Goal: Task Accomplishment & Management: Manage account settings

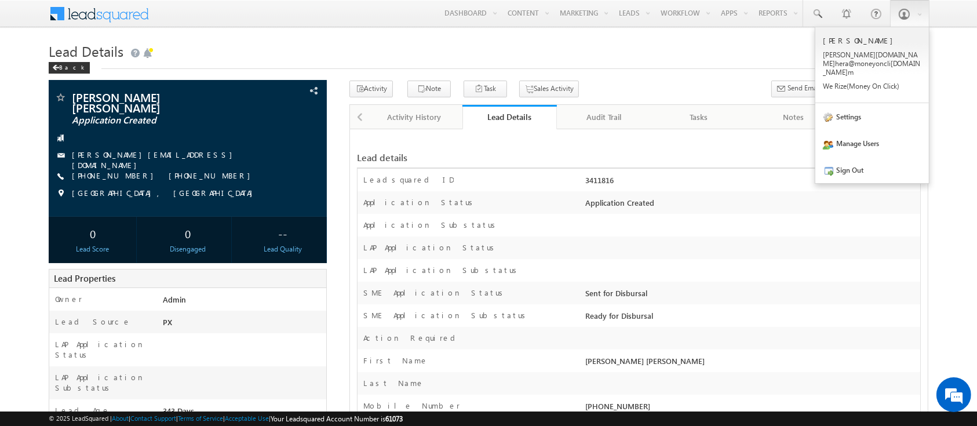
click at [653, 53] on h1 "Lead Details" at bounding box center [488, 50] width 879 height 23
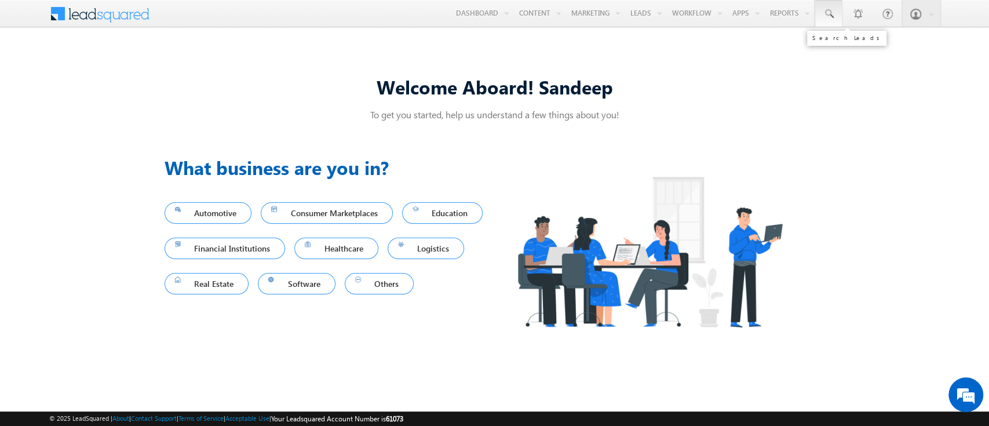
click at [828, 13] on span at bounding box center [829, 14] width 12 height 12
click at [863, 44] on input "text" at bounding box center [899, 45] width 157 height 14
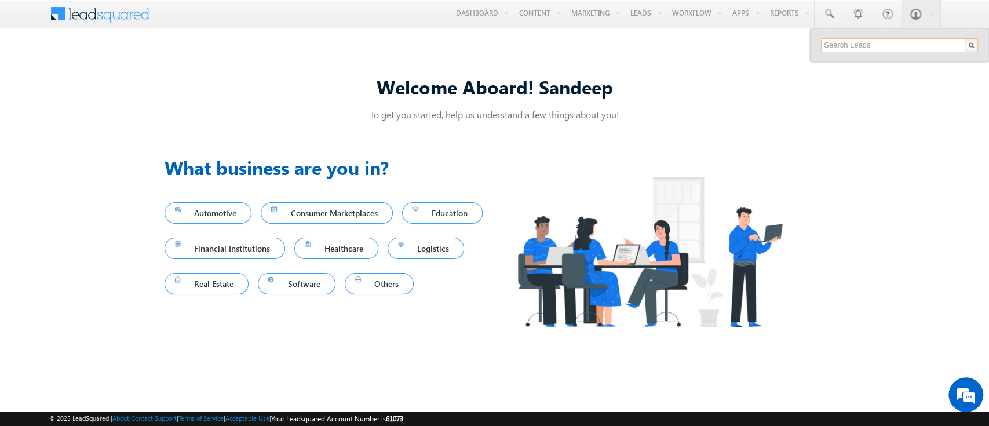
type input "SME0000309"
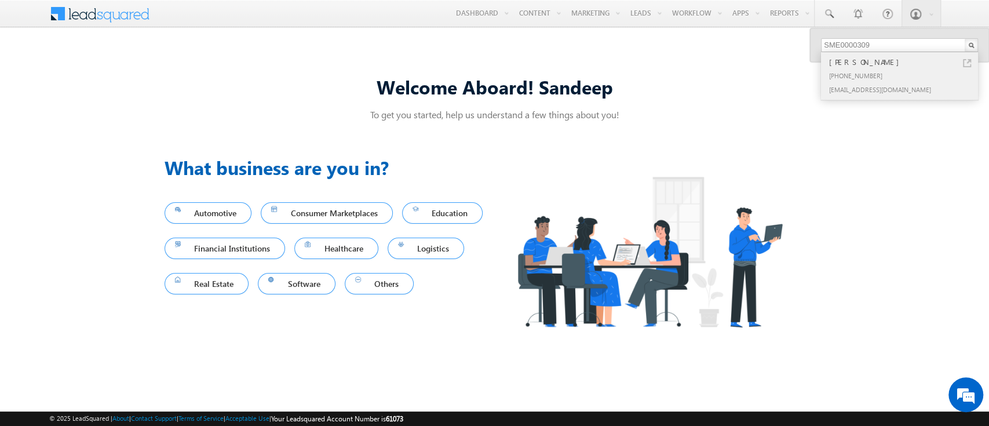
click at [910, 69] on div "[PHONE_NUMBER]" at bounding box center [904, 75] width 155 height 14
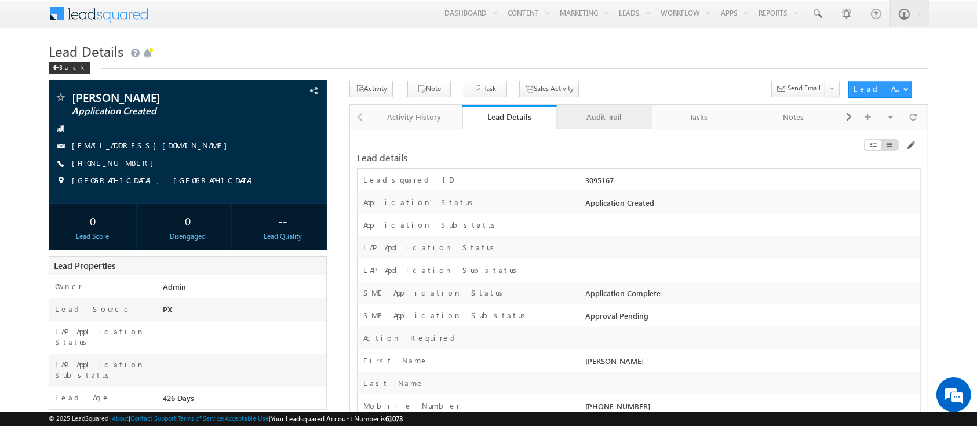
click at [597, 118] on div "Audit Trail" at bounding box center [603, 117] width 75 height 14
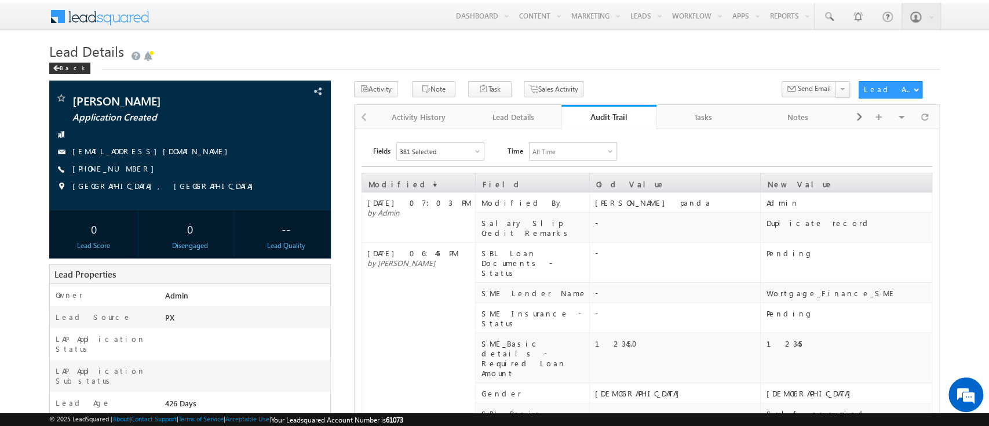
scroll to position [1, 0]
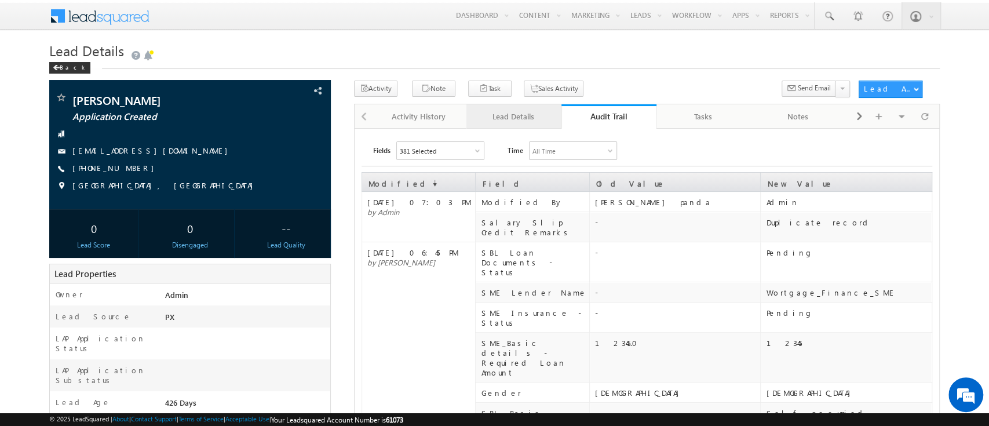
click at [531, 123] on link "Lead Details" at bounding box center [514, 116] width 95 height 24
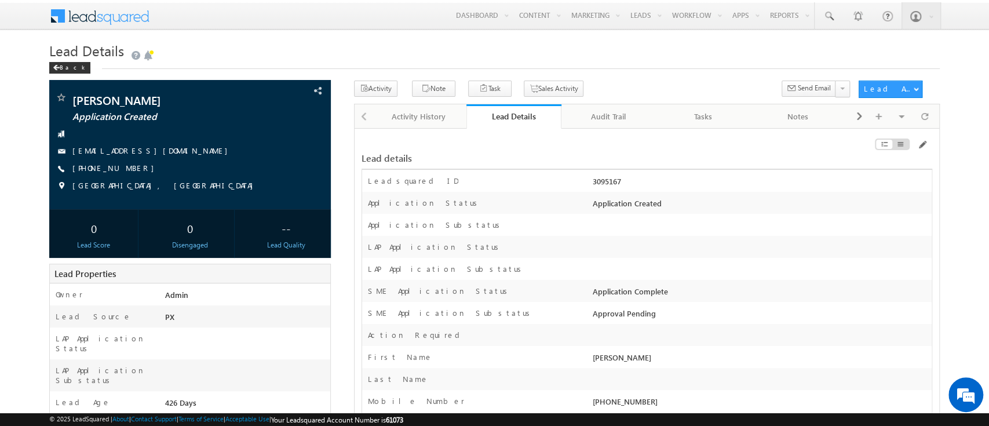
click at [604, 174] on div "Leadsquared ID 3095167" at bounding box center [647, 181] width 570 height 22
copy div "3095167"
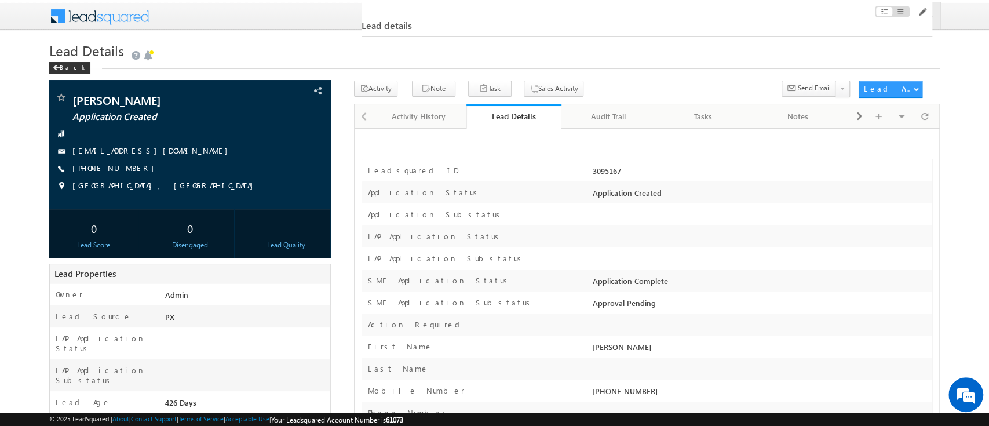
scroll to position [300, 0]
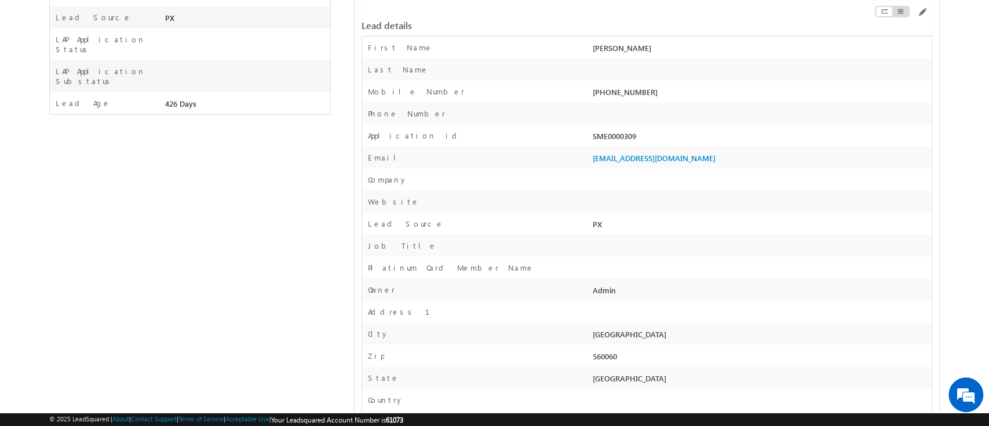
click at [629, 140] on div "SME0000309" at bounding box center [761, 138] width 342 height 16
copy div "SME0000309"
click at [920, 12] on span at bounding box center [921, 12] width 9 height 9
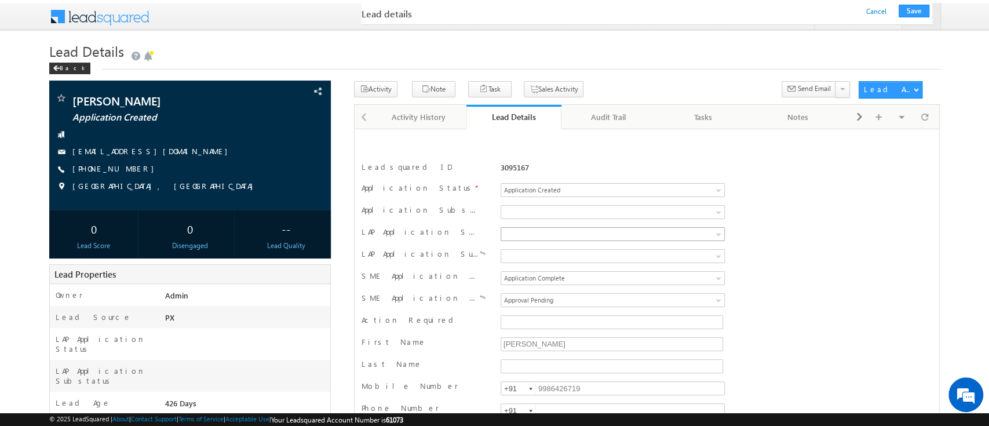
scroll to position [2261, 0]
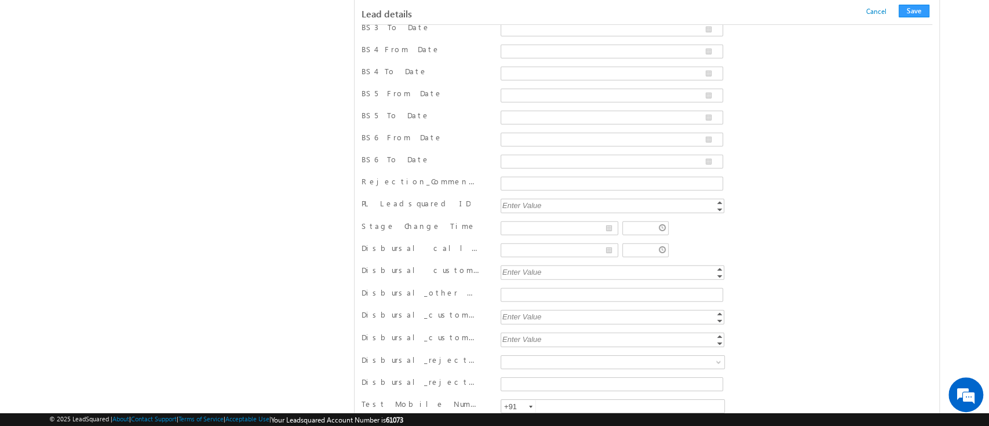
click at [706, 227] on div "Stage Change Time" at bounding box center [647, 229] width 571 height 22
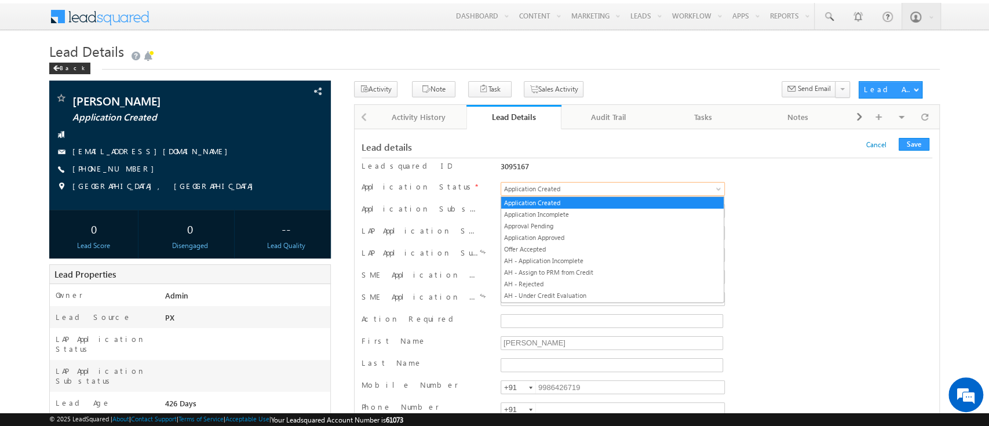
click at [686, 189] on link "Application Created" at bounding box center [613, 189] width 224 height 14
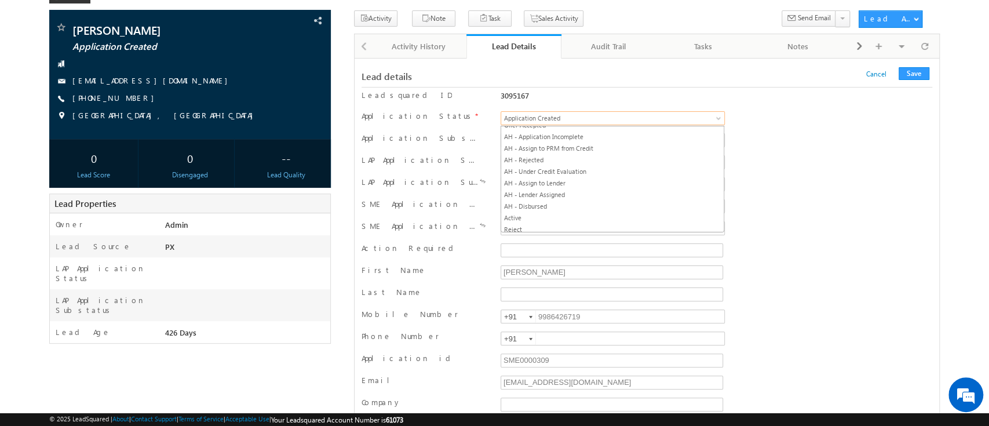
scroll to position [55, 0]
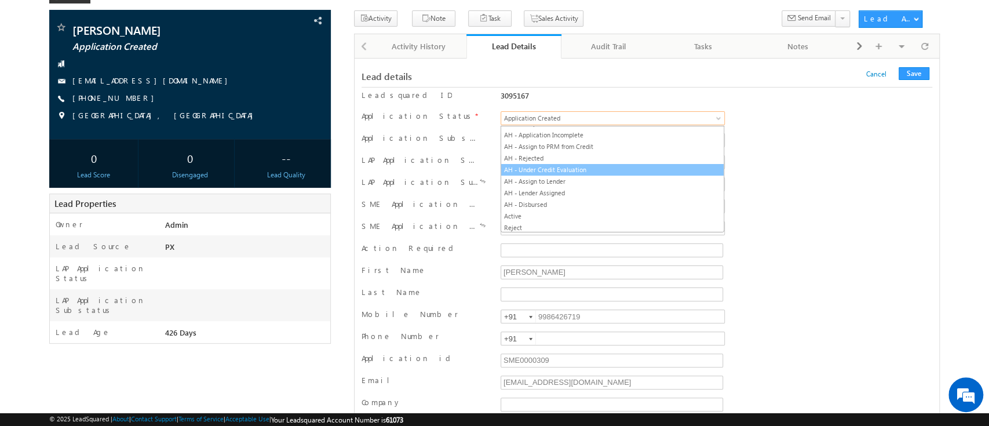
click at [686, 170] on link "AH - Under Credit Evaluation" at bounding box center [612, 170] width 223 height 10
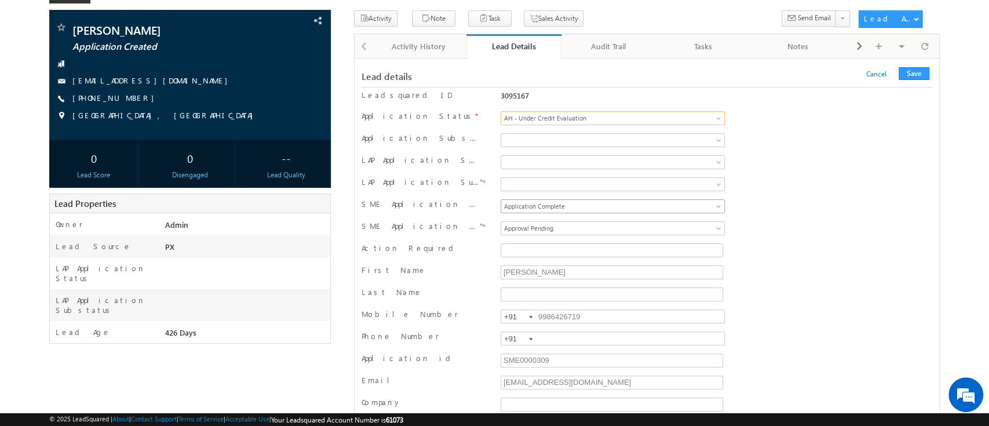
click at [619, 208] on span "Application Complete" at bounding box center [591, 206] width 181 height 10
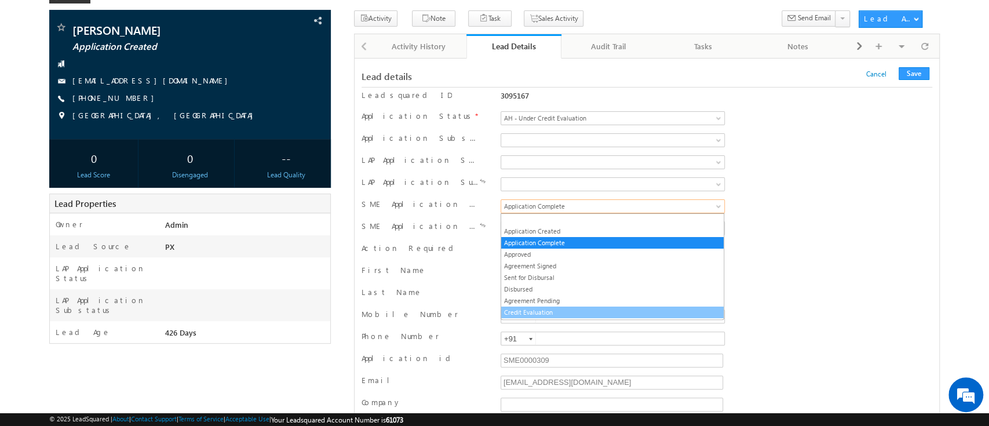
click at [582, 311] on link "Credit Evaluation" at bounding box center [612, 312] width 223 height 10
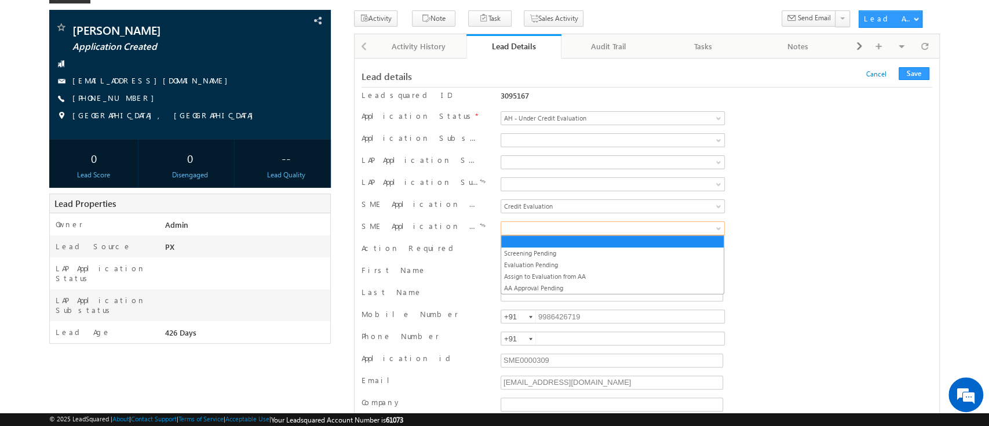
click at [628, 229] on span at bounding box center [591, 228] width 181 height 10
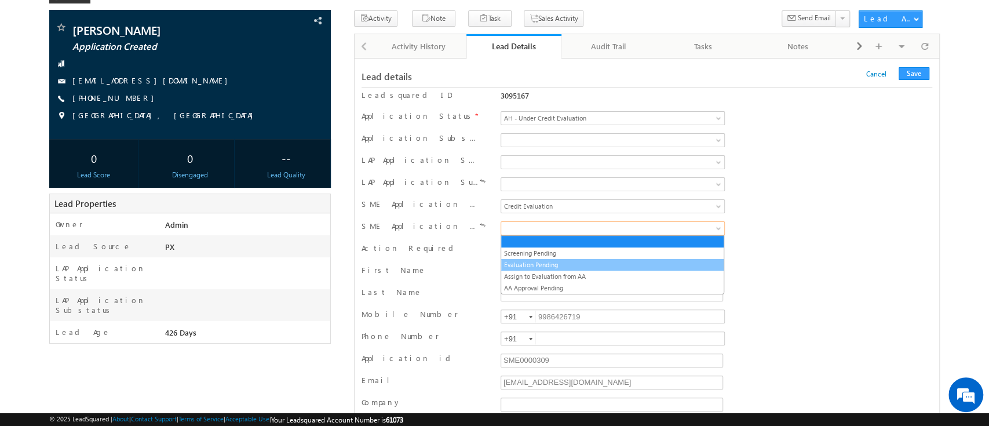
click at [612, 263] on link "Evaluation Pending" at bounding box center [612, 265] width 223 height 10
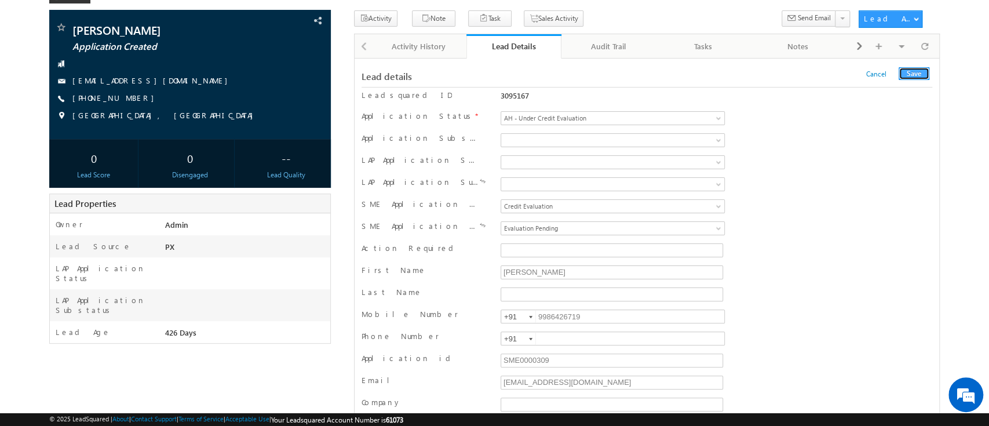
click at [919, 75] on button "Save" at bounding box center [914, 73] width 31 height 13
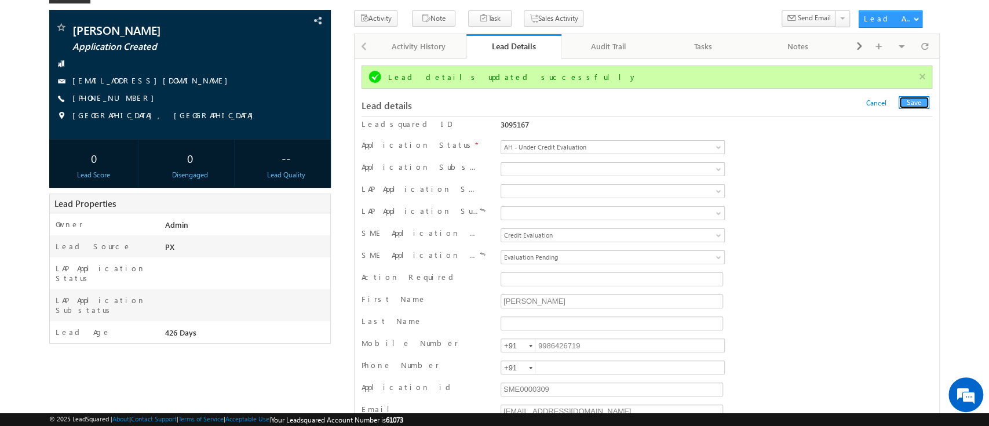
scroll to position [0, 0]
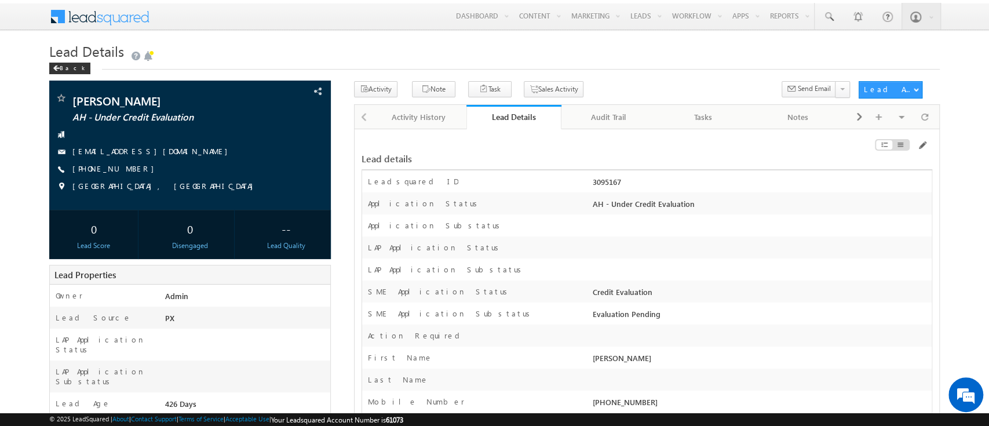
click at [601, 183] on div "3095167" at bounding box center [761, 184] width 342 height 16
copy div "3095167"
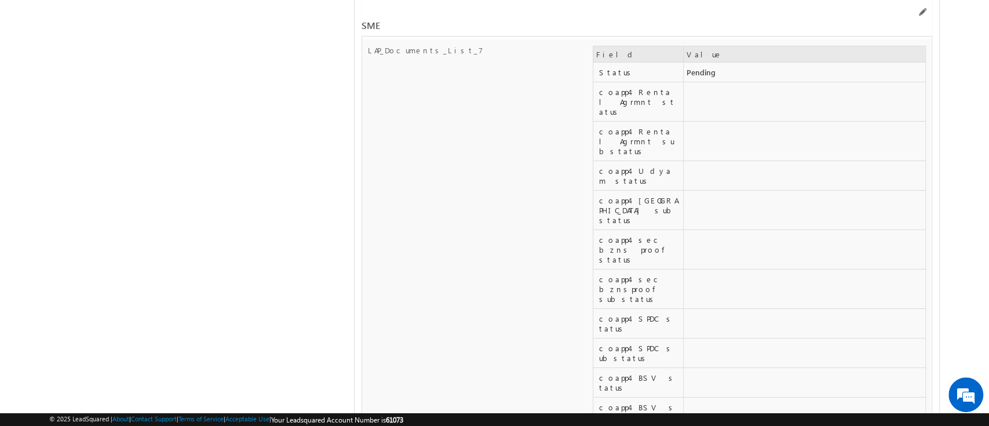
scroll to position [14524, 0]
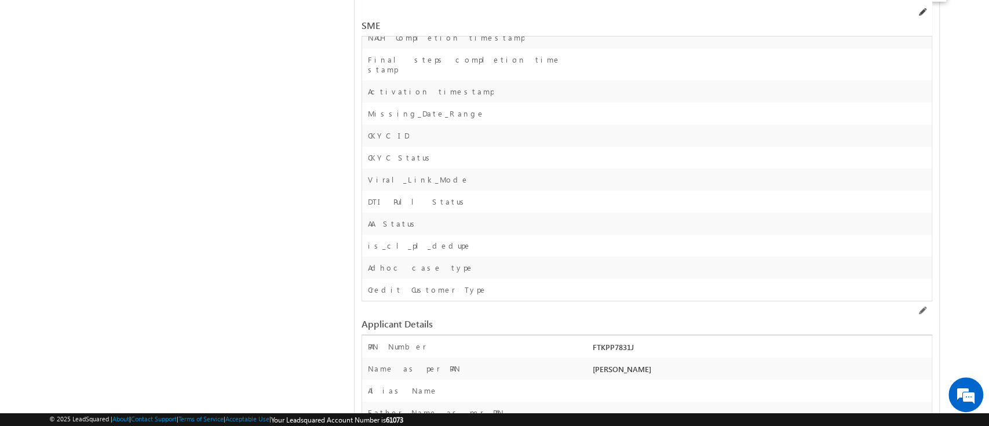
click at [920, 12] on span at bounding box center [921, 12] width 9 height 9
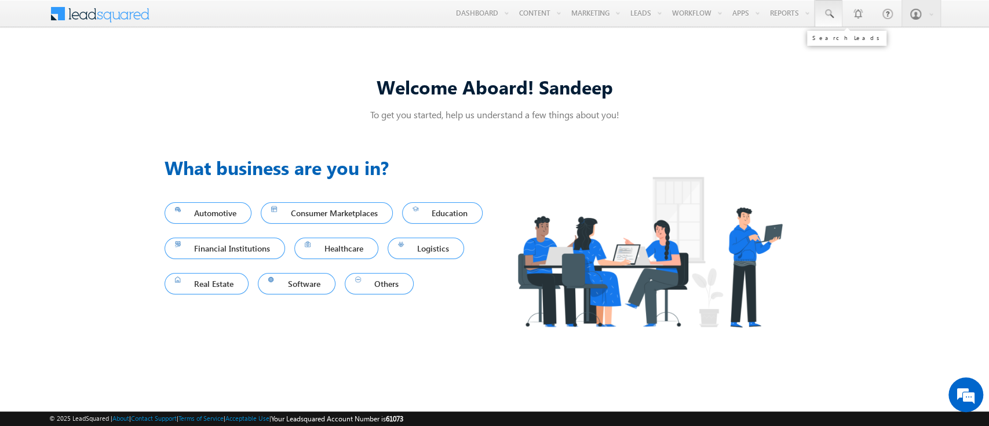
click at [825, 10] on span at bounding box center [829, 14] width 12 height 12
click at [875, 49] on input "text" at bounding box center [899, 45] width 157 height 14
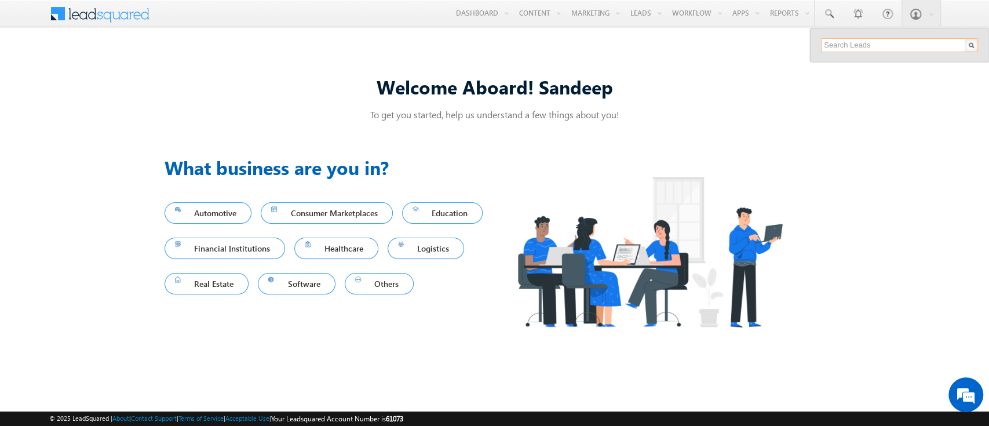
type input "SME0000309"
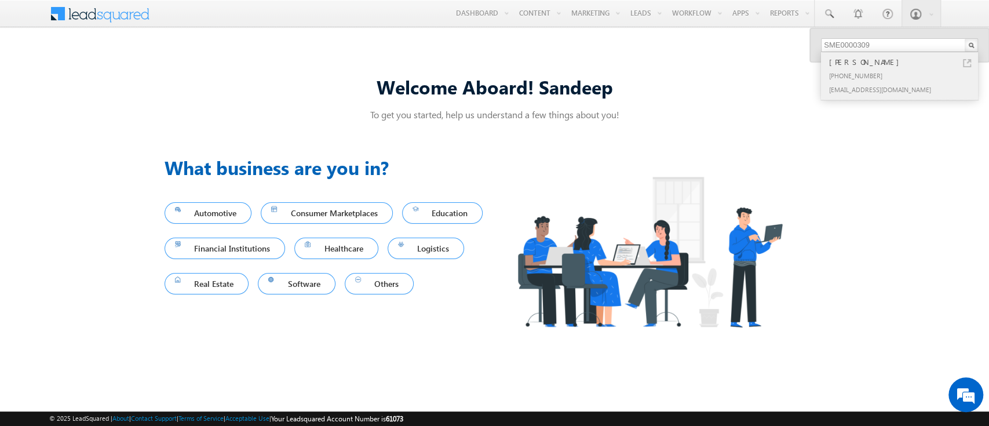
click at [918, 85] on div "[EMAIL_ADDRESS][DOMAIN_NAME]" at bounding box center [904, 89] width 155 height 14
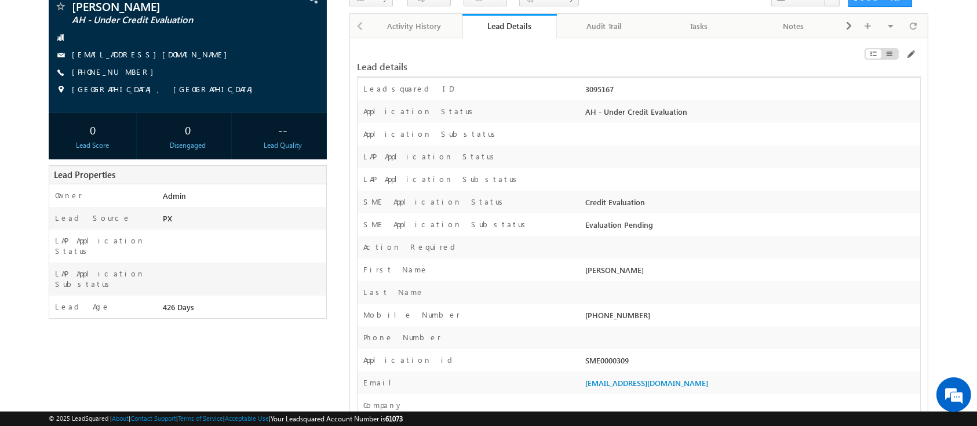
scroll to position [103, 0]
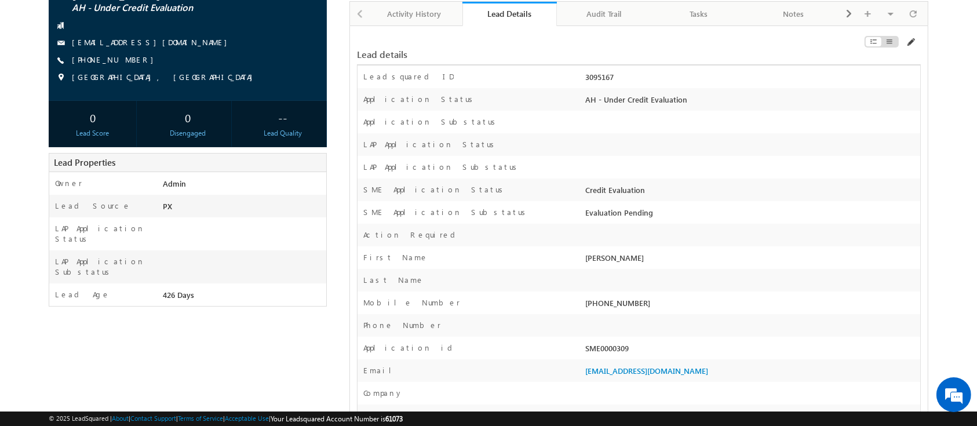
click at [910, 43] on span at bounding box center [910, 42] width 9 height 9
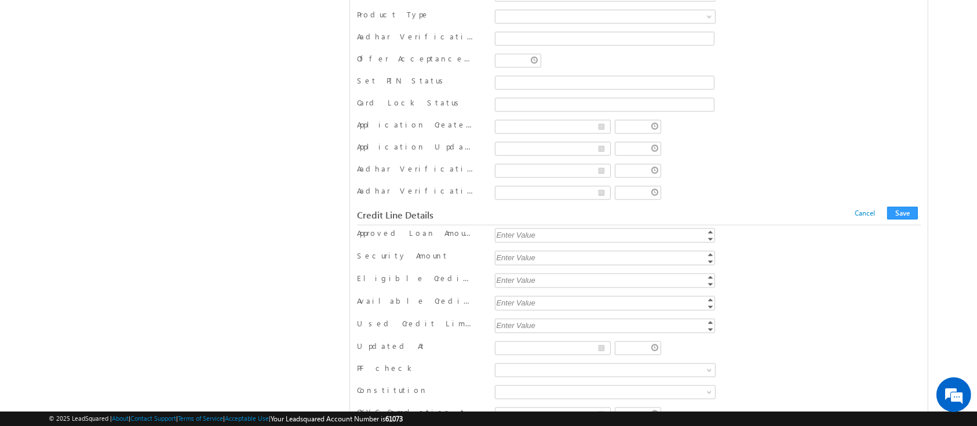
scroll to position [13113, 0]
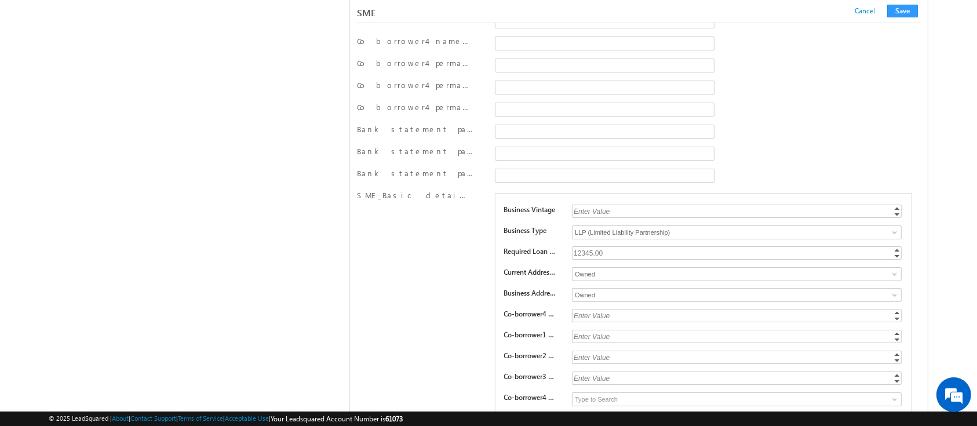
click at [603, 246] on div "12345.00" at bounding box center [737, 252] width 331 height 13
type input "120000"
click at [738, 146] on div "Bank statement password 3" at bounding box center [639, 154] width 564 height 17
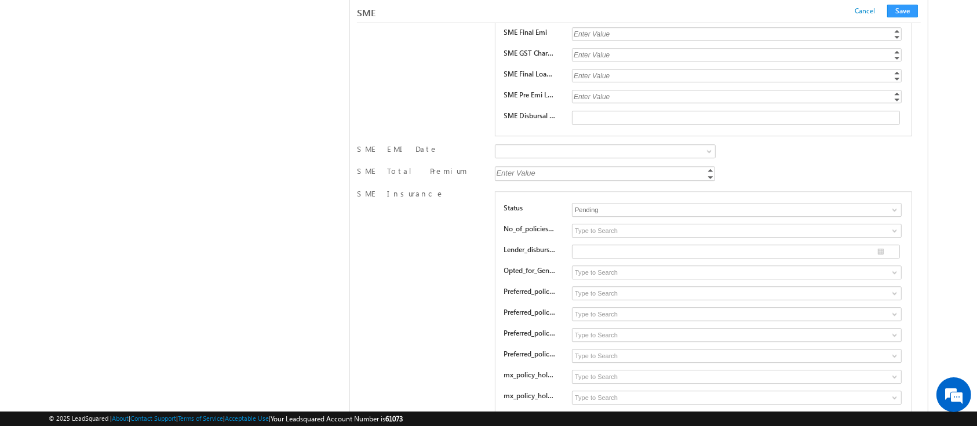
scroll to position [16802, 0]
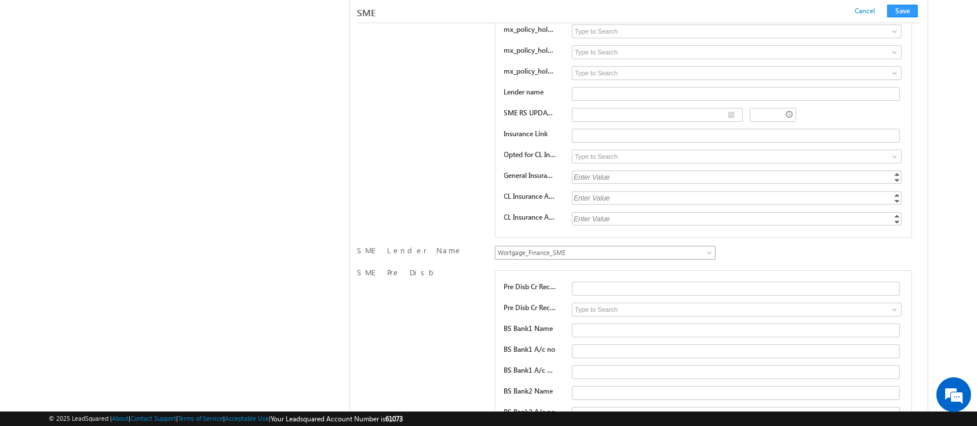
click at [621, 247] on span "Wortgage_Finance_SME" at bounding box center [585, 252] width 181 height 10
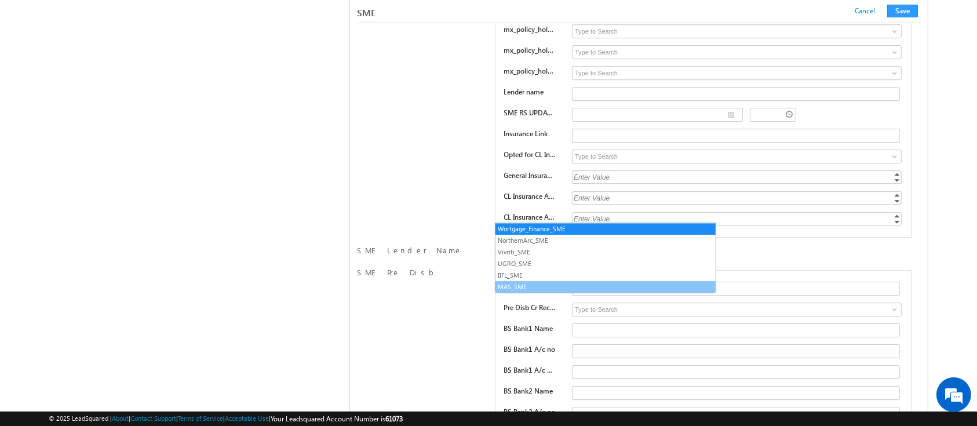
click at [603, 283] on link "MAS_SME" at bounding box center [605, 287] width 220 height 10
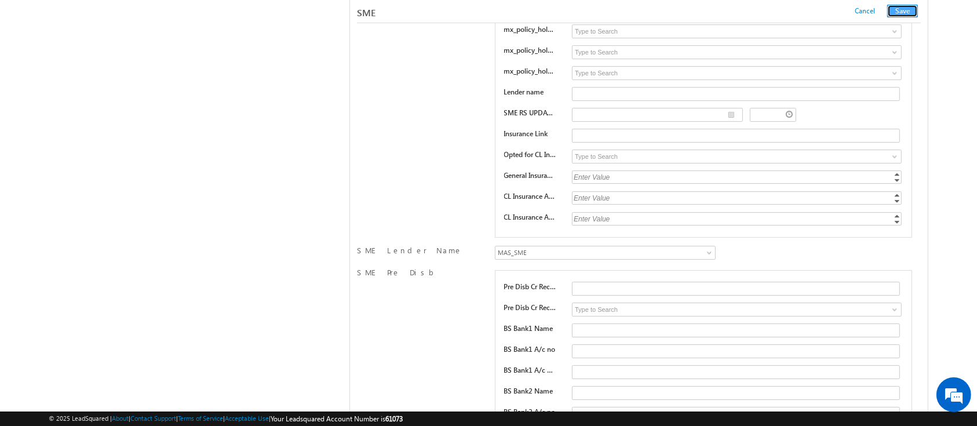
click at [905, 10] on button "Save" at bounding box center [902, 11] width 31 height 13
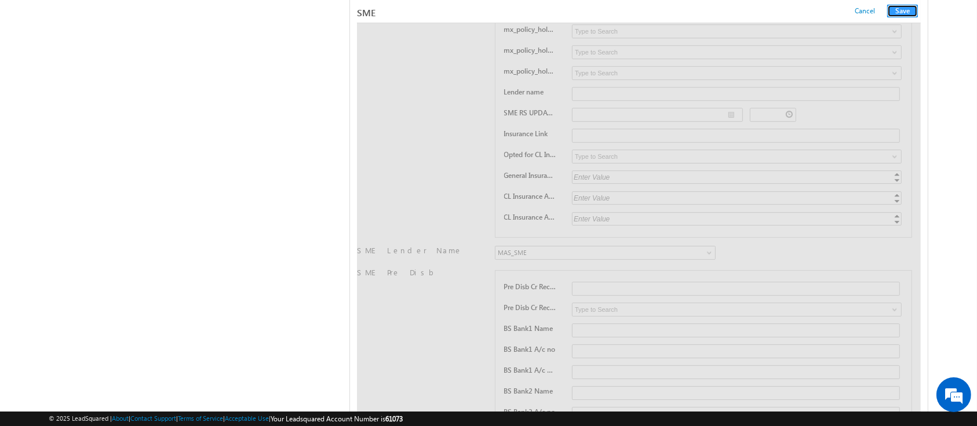
scroll to position [0, 0]
